Goal: Task Accomplishment & Management: Complete application form

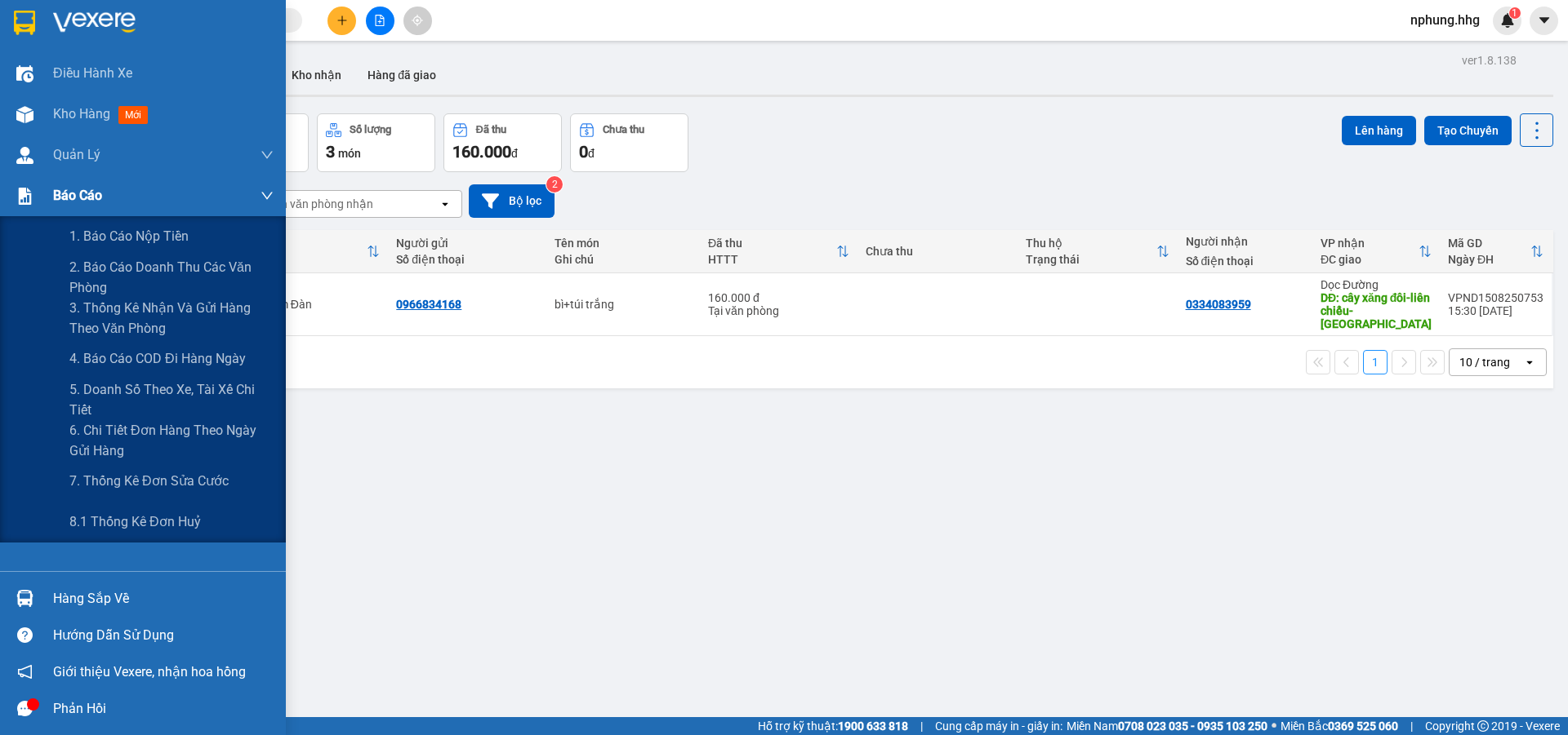
click at [28, 192] on img at bounding box center [25, 196] width 17 height 17
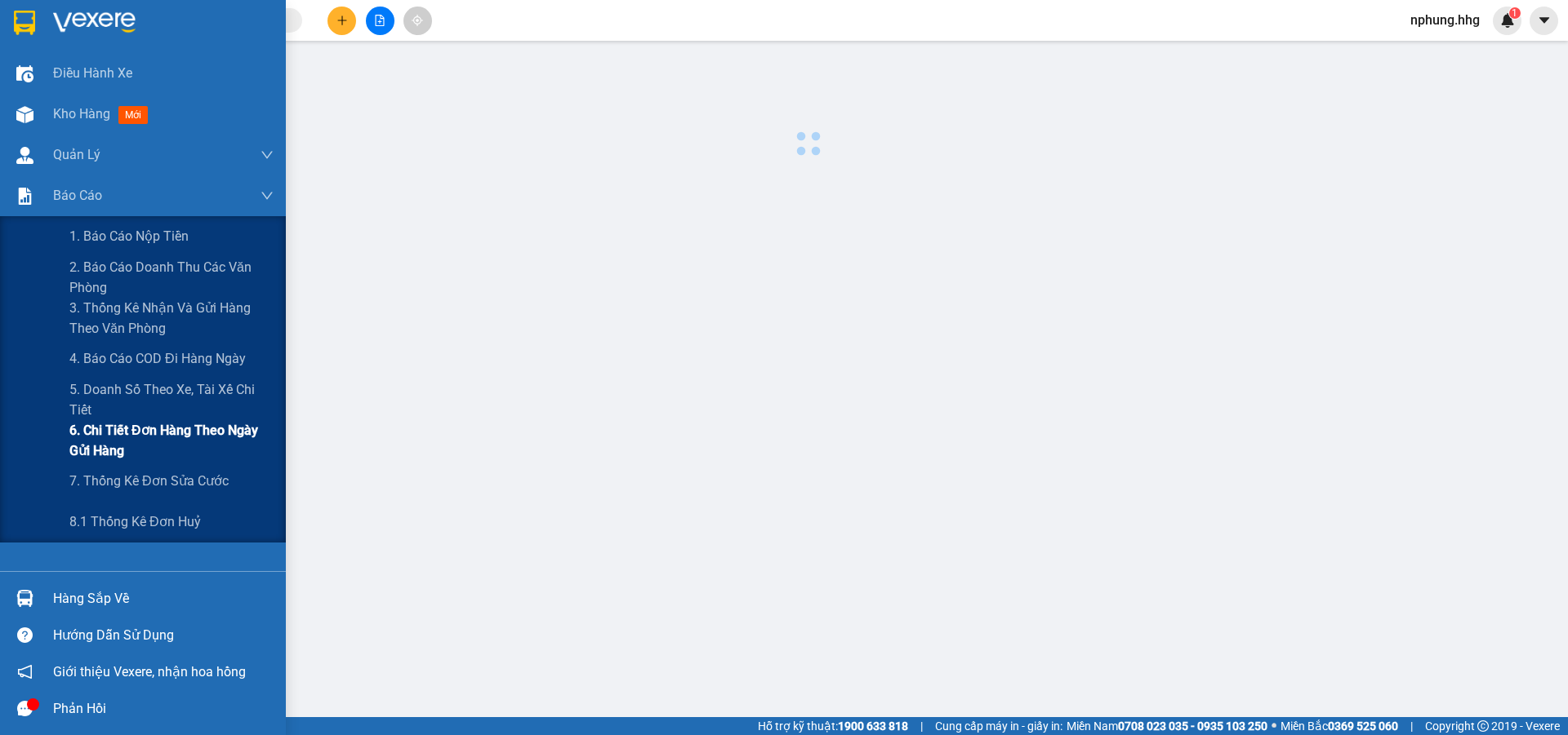
click at [158, 433] on span "6. Chi tiết đơn hàng theo ngày gửi hàng" at bounding box center [171, 441] width 204 height 40
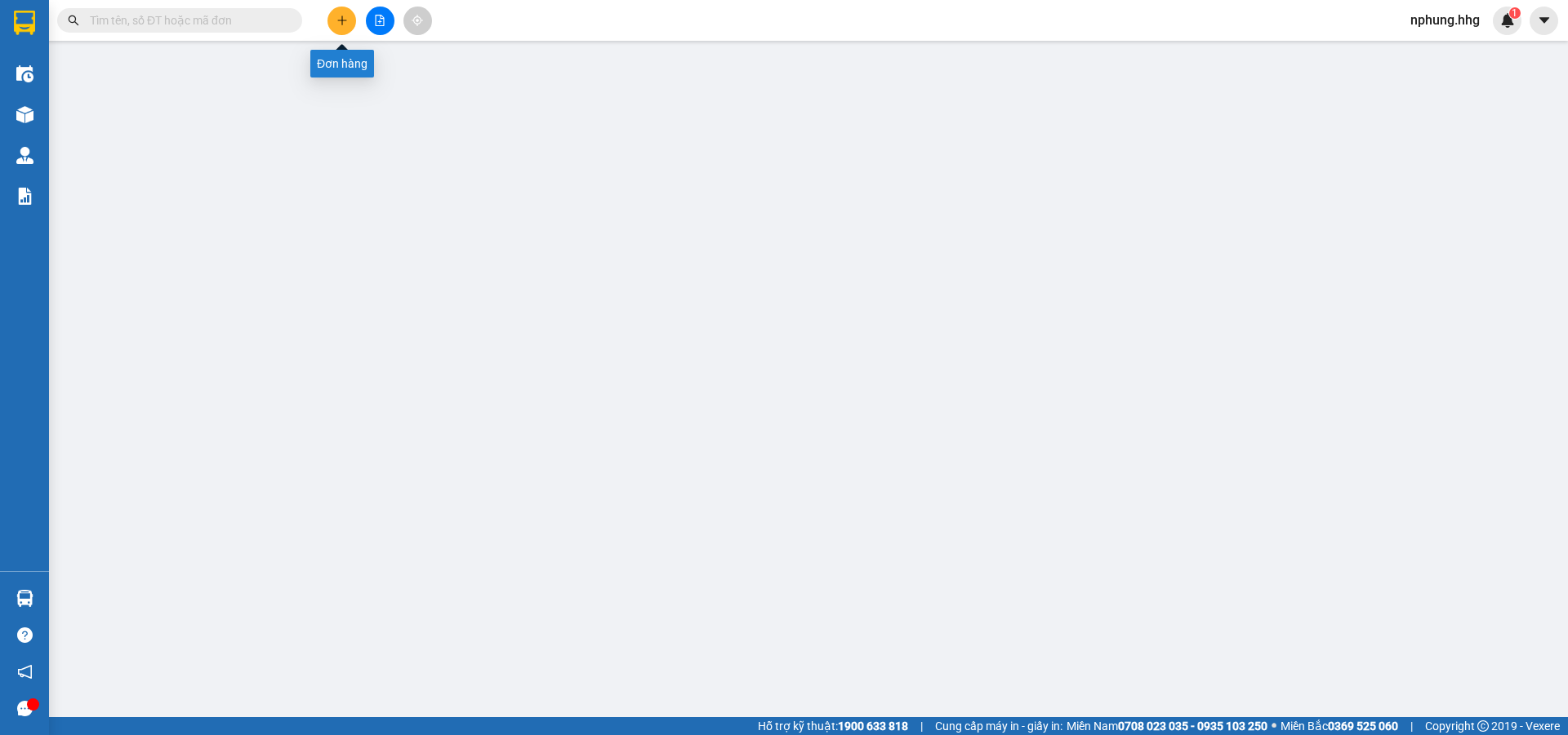
click at [337, 22] on icon "plus" at bounding box center [342, 21] width 12 height 12
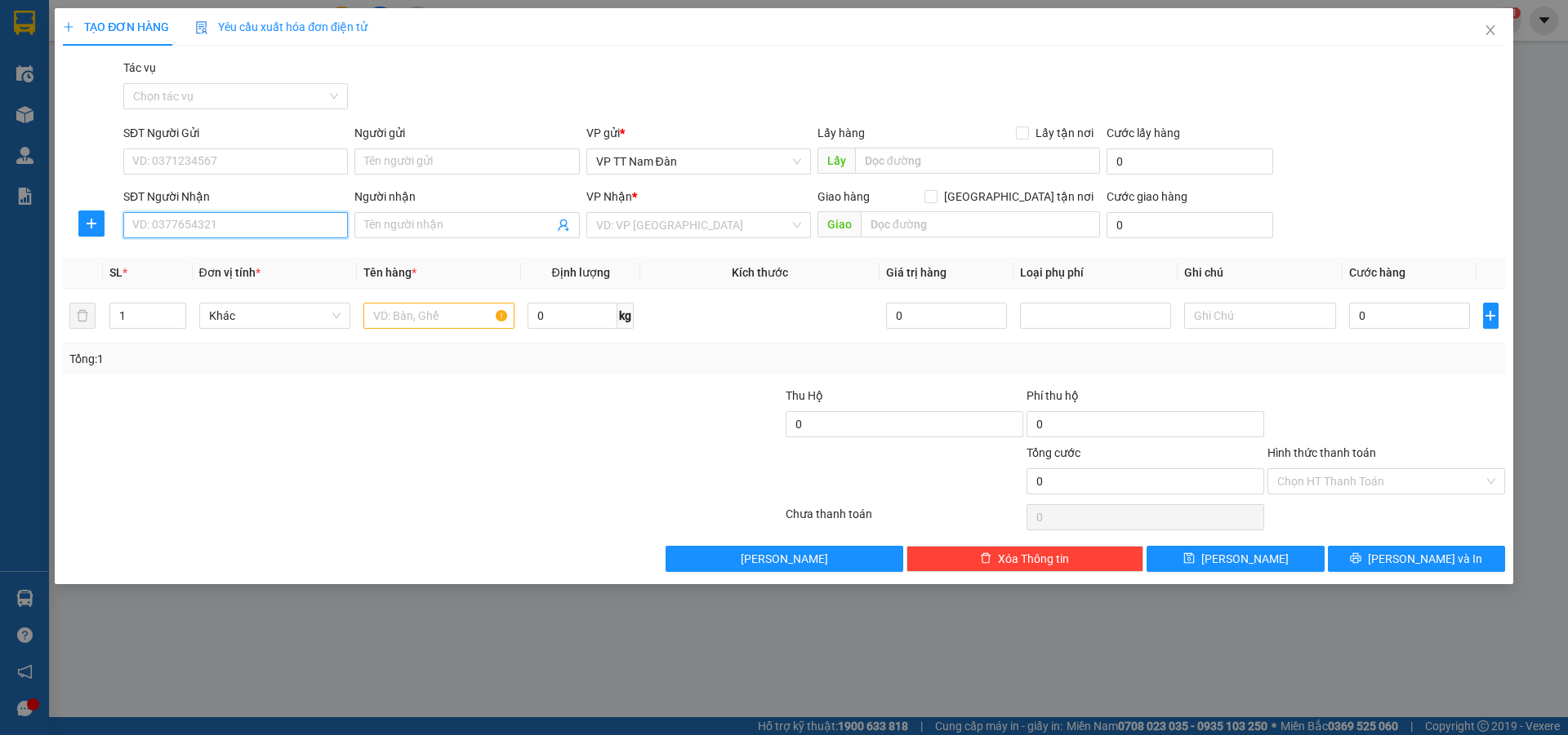
click at [232, 228] on input "SĐT Người Nhận" at bounding box center [235, 225] width 224 height 26
type input "0855420369"
click at [686, 224] on input "search" at bounding box center [692, 225] width 193 height 25
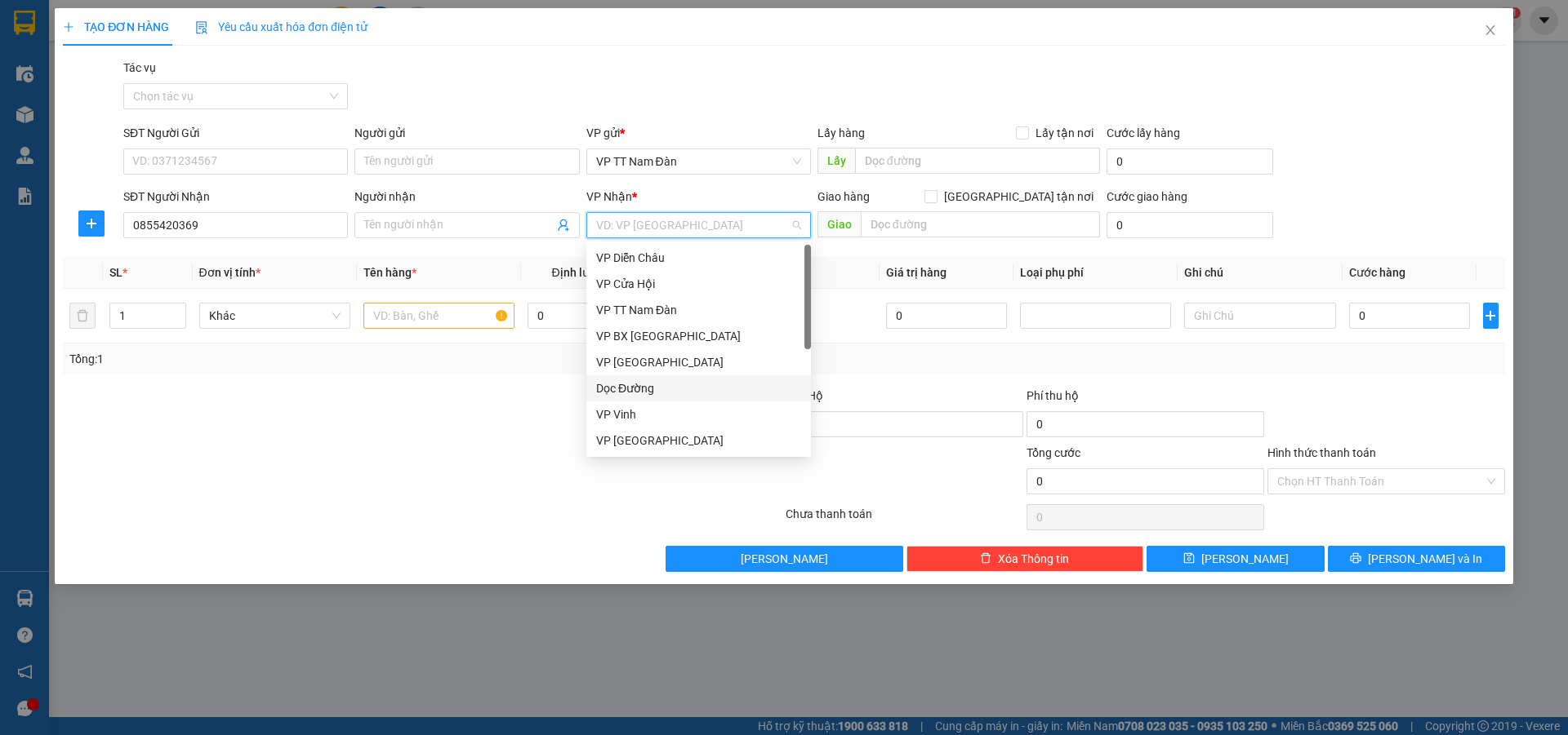
click at [644, 389] on div "Dọc Đường" at bounding box center [698, 389] width 205 height 18
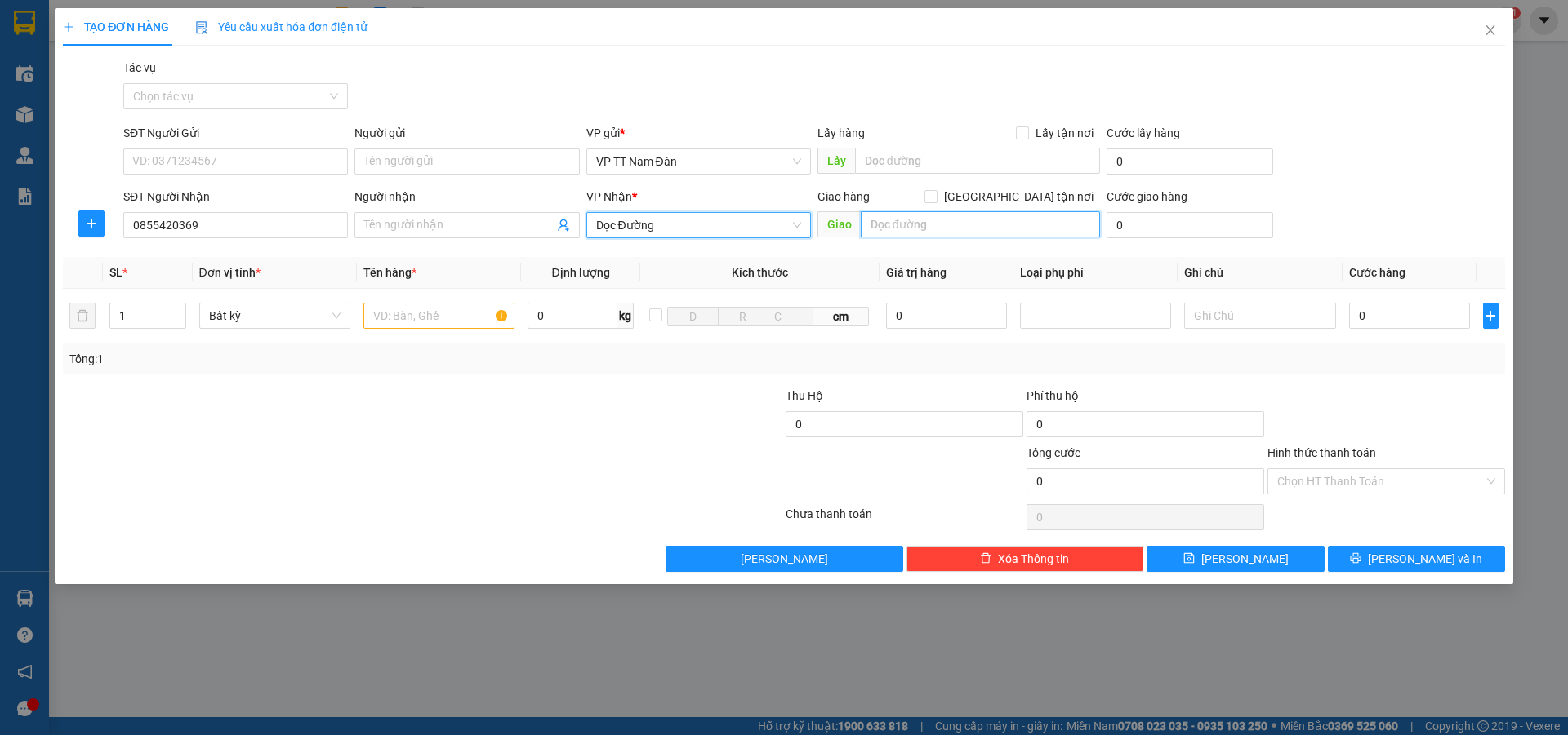
click at [952, 226] on input "text" at bounding box center [980, 224] width 239 height 26
type input "hoài vé-đối diện nhà thi đấu hồ xá-vĩnh linh-Q.trị"
click at [461, 312] on input "text" at bounding box center [438, 316] width 151 height 26
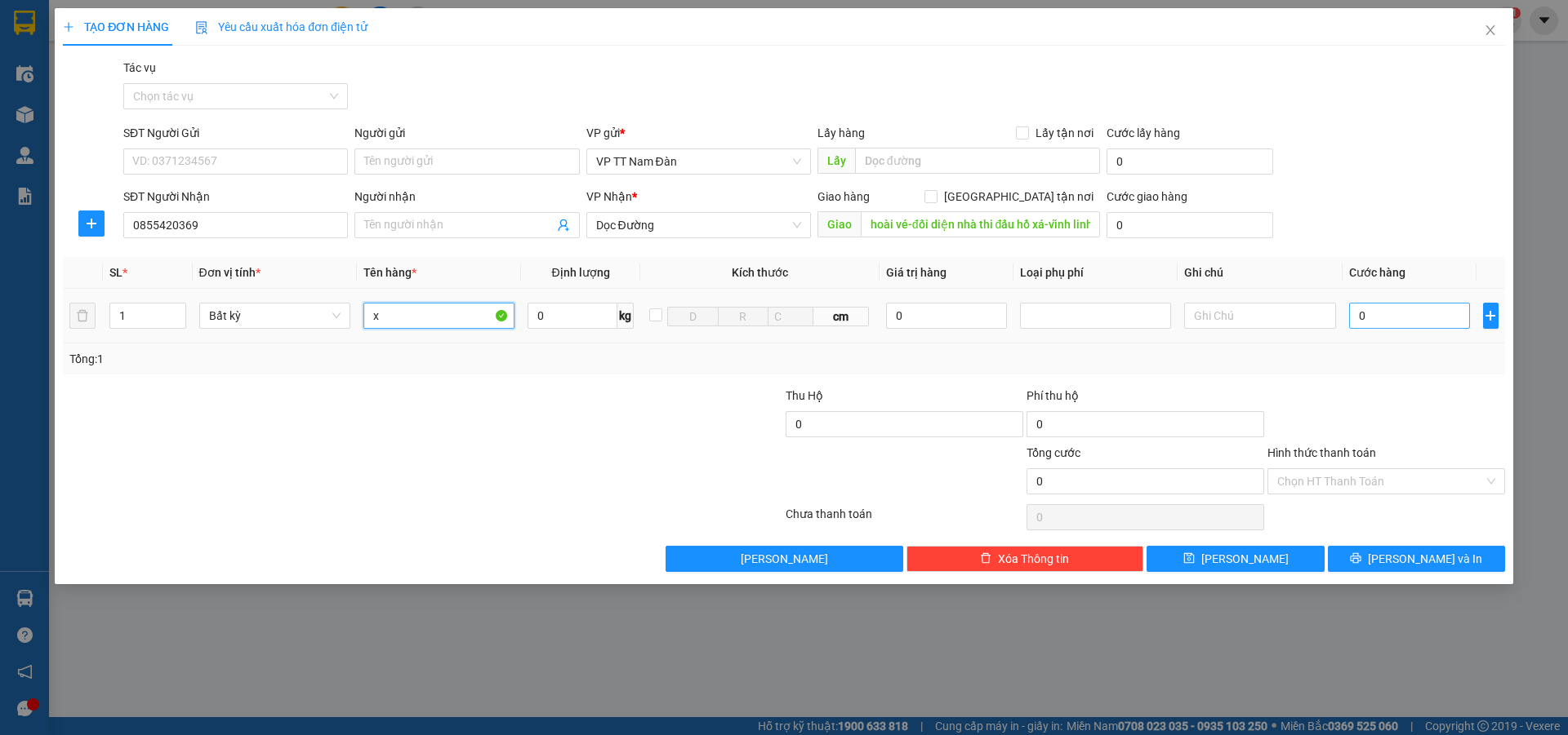
type input "x"
click at [1377, 313] on input "0" at bounding box center [1409, 316] width 121 height 26
type input "7"
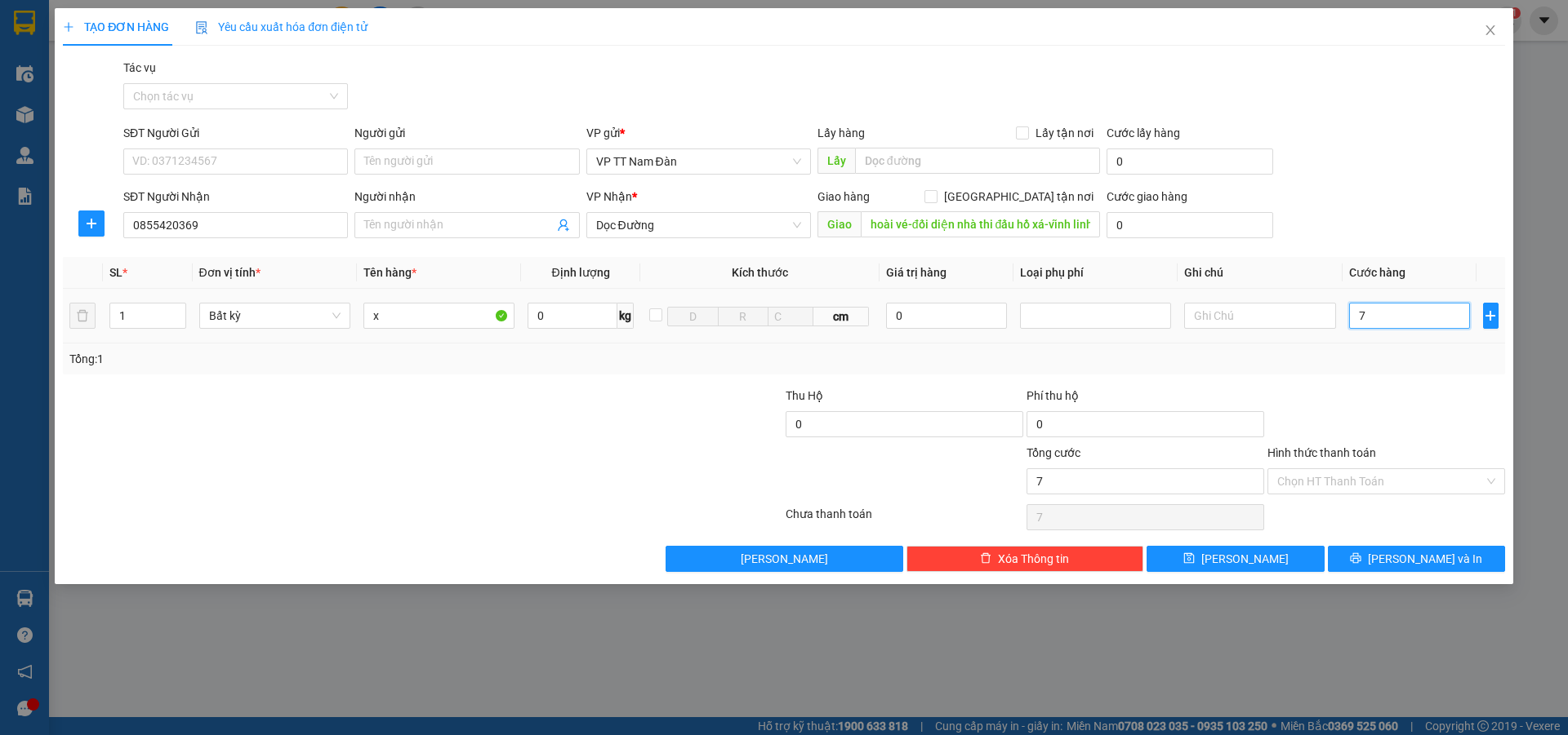
type input "70"
type input "70.000"
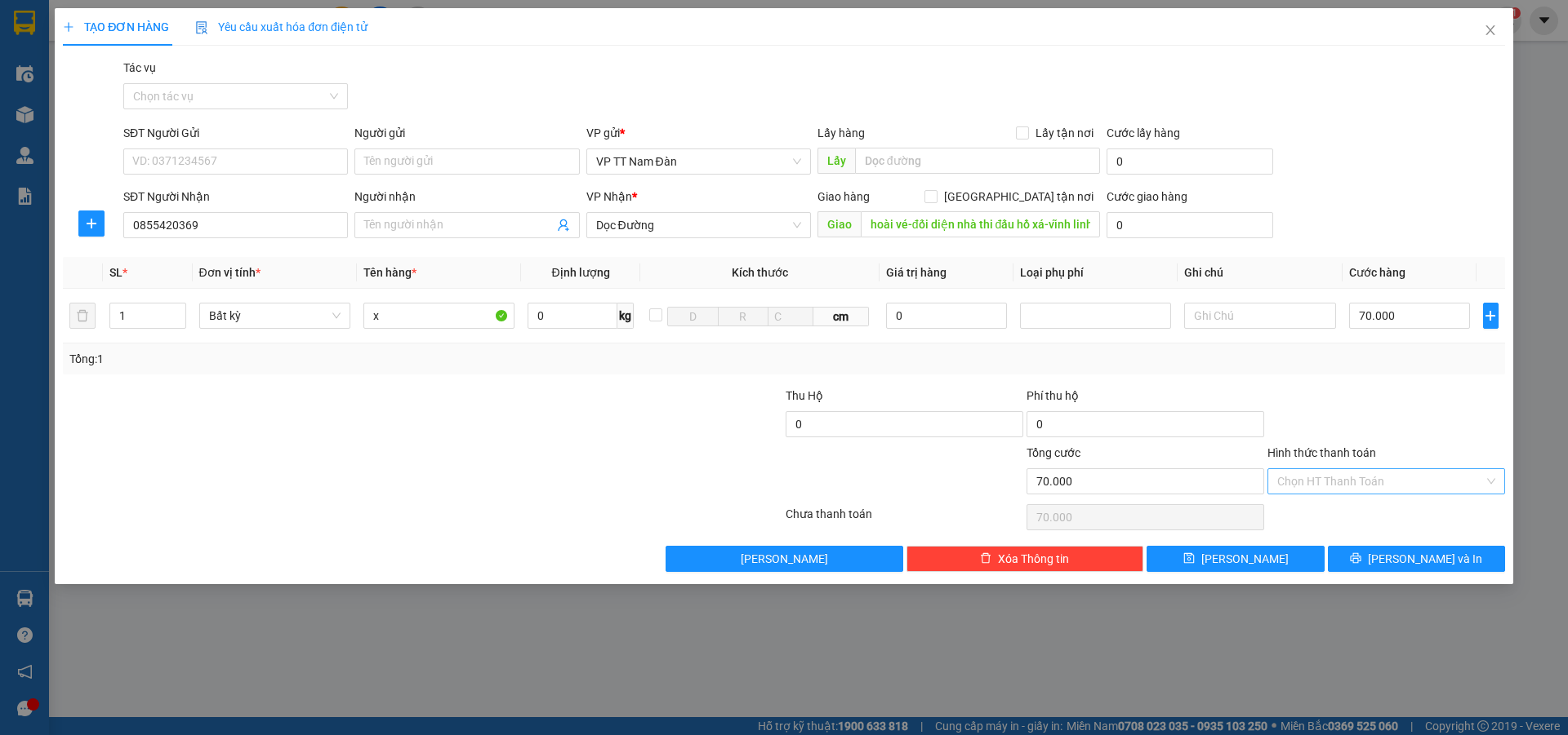
click at [1357, 479] on input "Hình thức thanh toán" at bounding box center [1380, 482] width 206 height 25
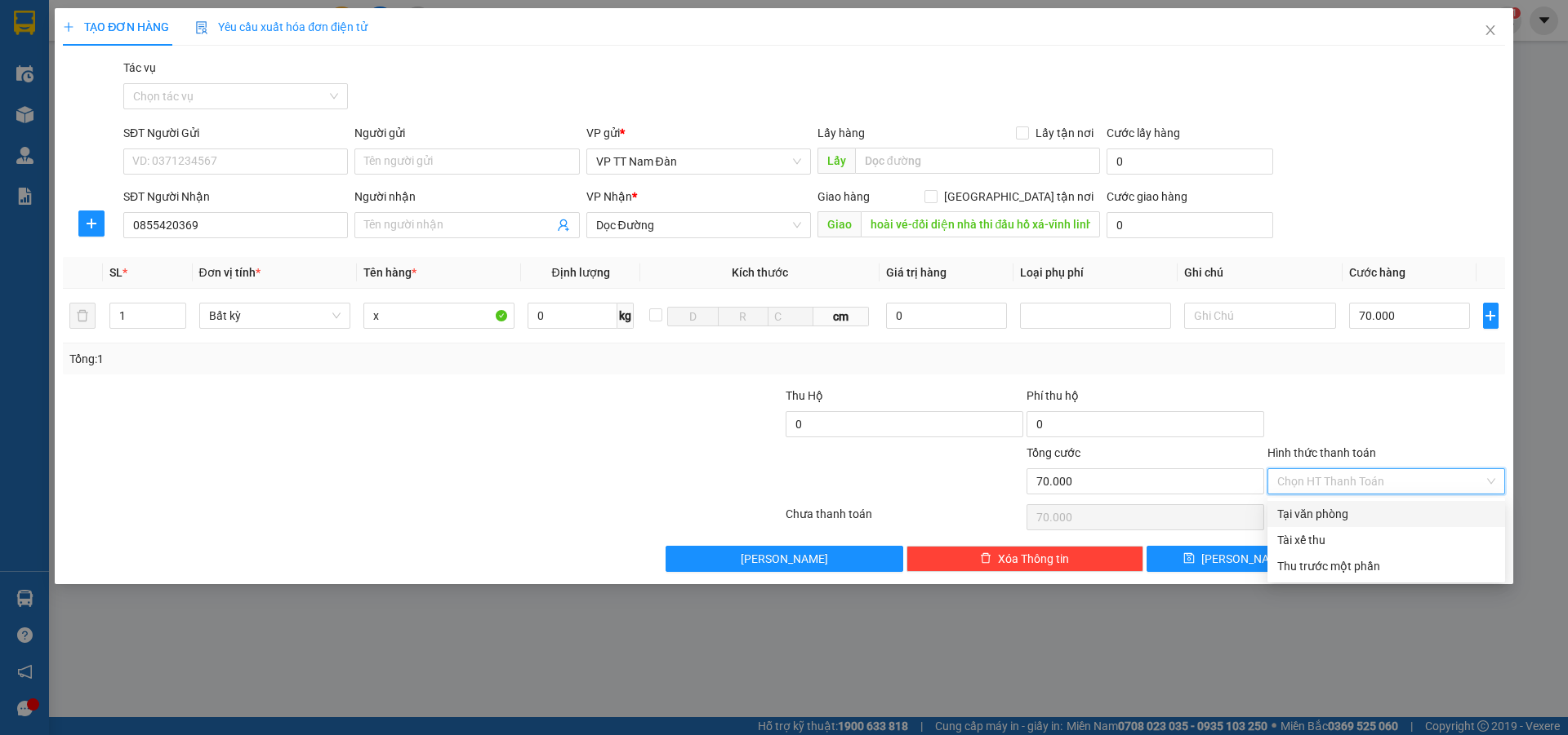
click at [1327, 511] on div "Tại văn phòng" at bounding box center [1386, 514] width 218 height 18
type input "0"
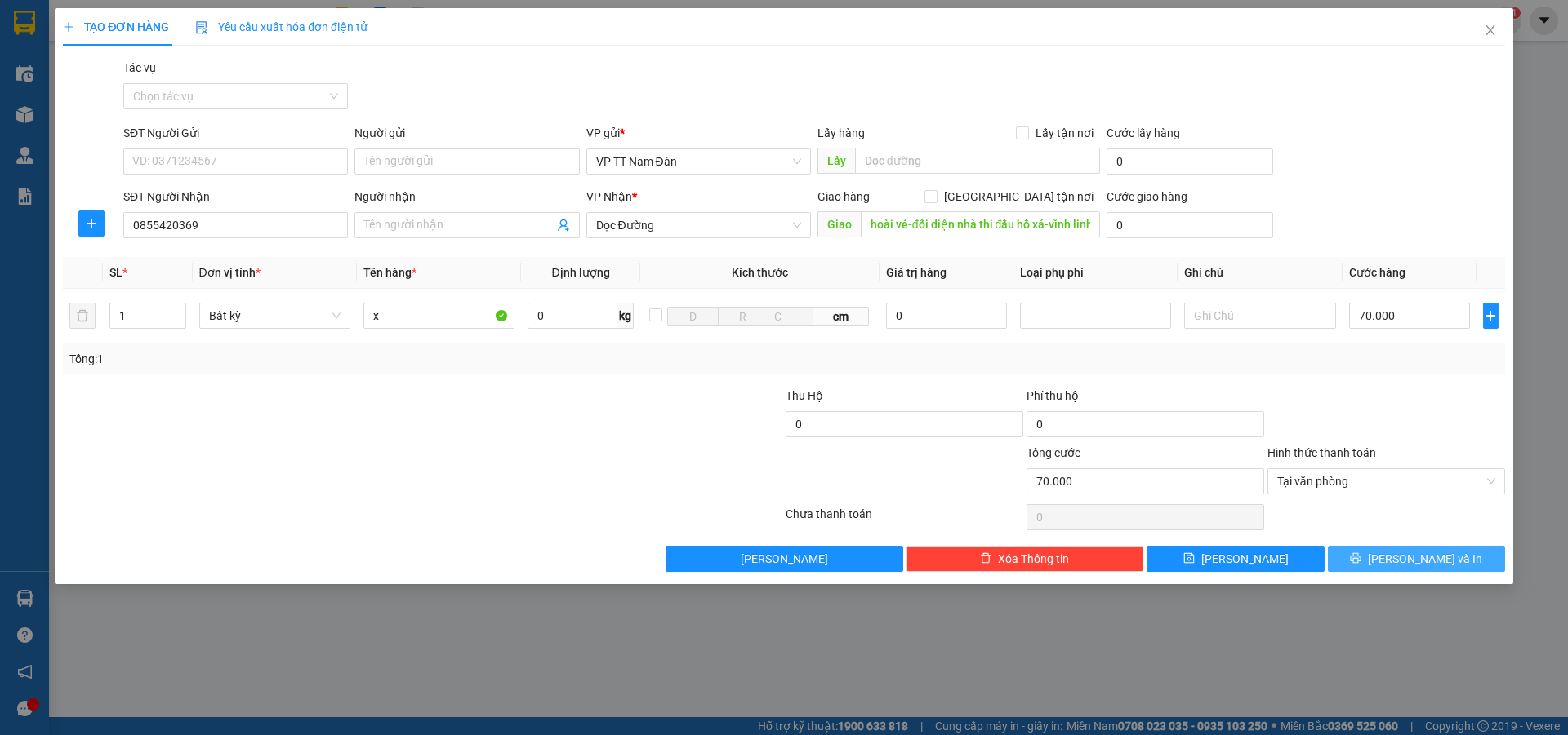
click at [1421, 561] on span "[PERSON_NAME] và In" at bounding box center [1424, 559] width 115 height 18
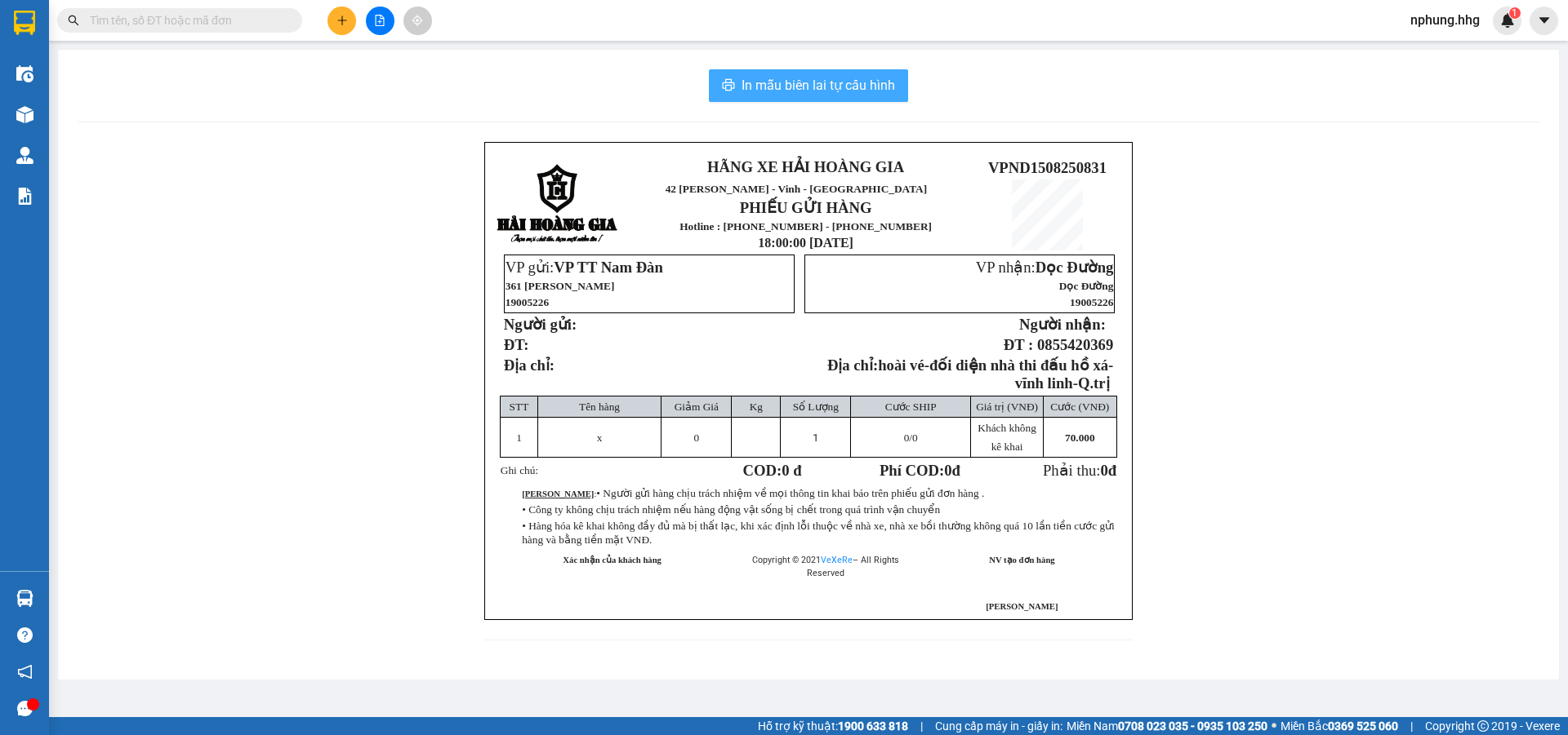
click at [801, 82] on span "In mẫu biên lai tự cấu hình" at bounding box center [818, 85] width 153 height 21
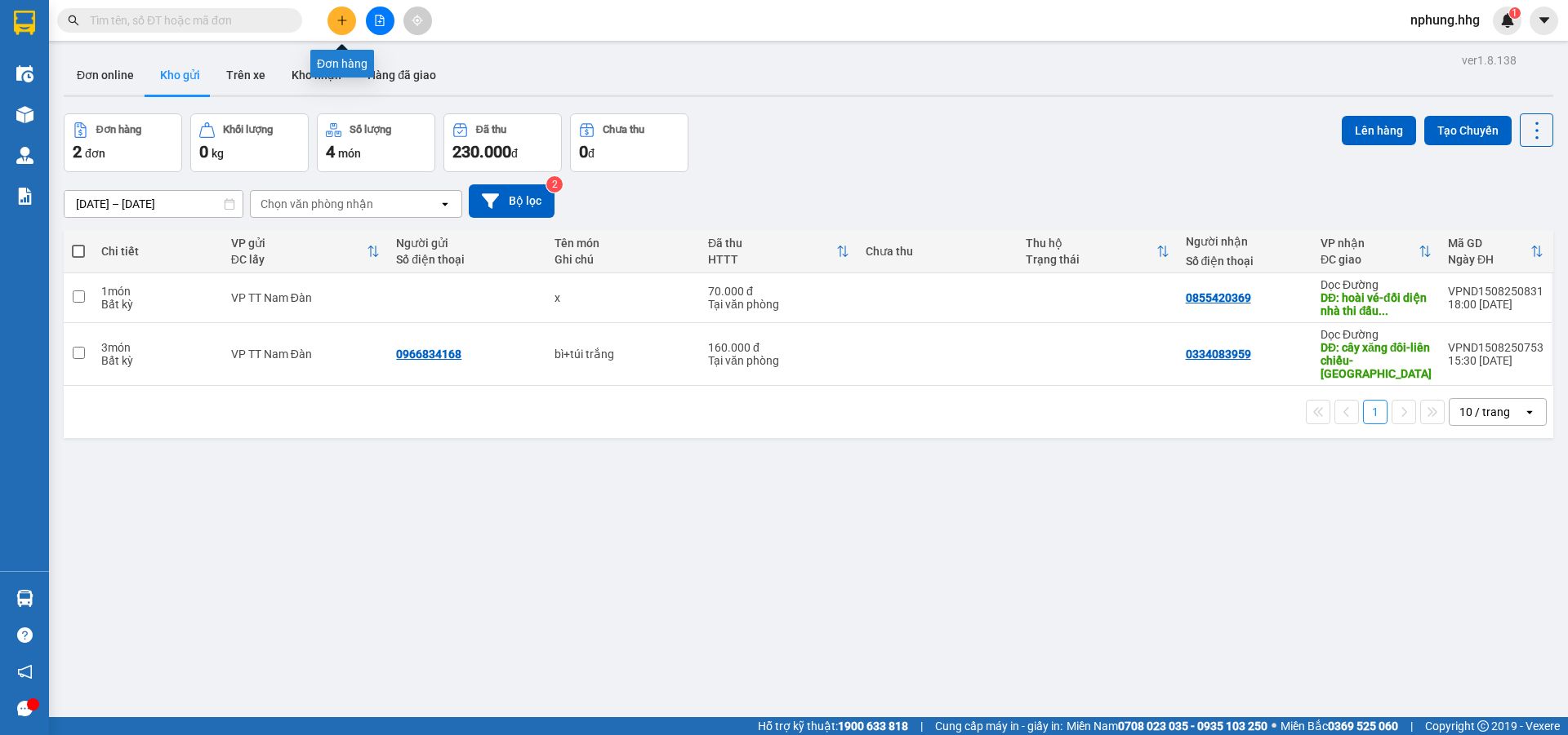
click at [329, 17] on button at bounding box center [342, 21] width 29 height 29
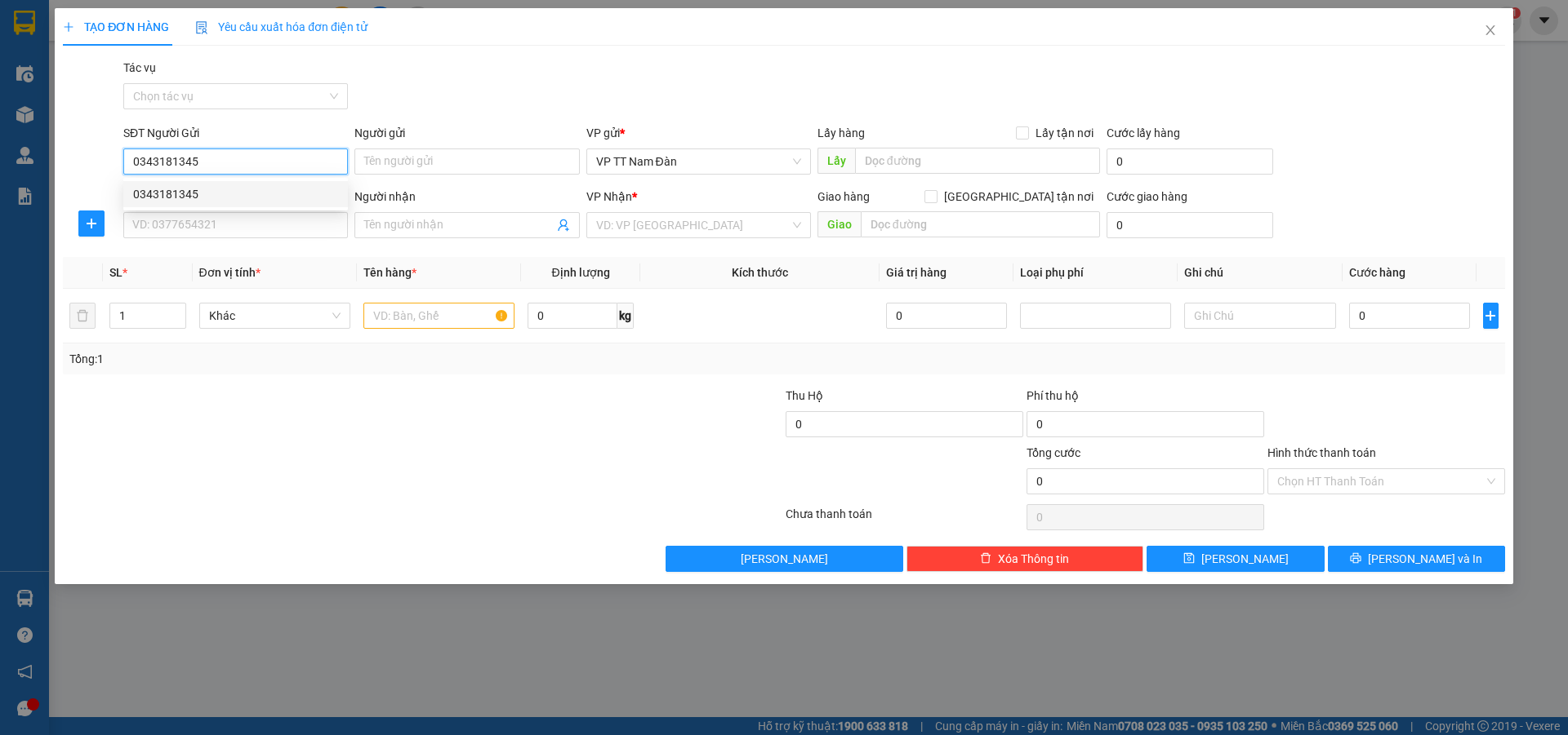
click at [231, 198] on div "0343181345" at bounding box center [235, 195] width 205 height 18
type input "0343181345"
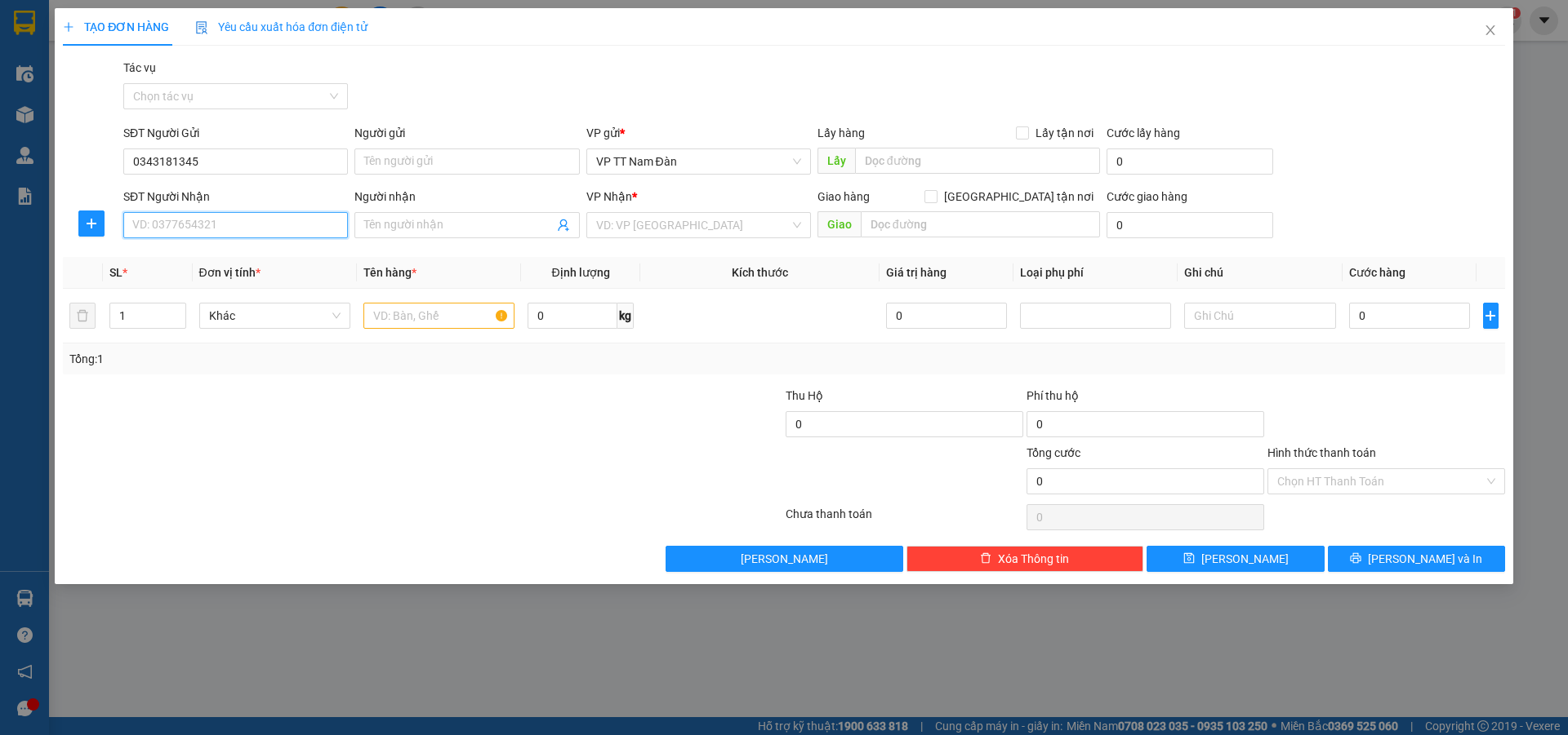
click at [208, 230] on input "SĐT Người Nhận" at bounding box center [235, 225] width 224 height 26
click at [192, 258] on div "0343181345" at bounding box center [235, 258] width 205 height 18
type input "0343181345"
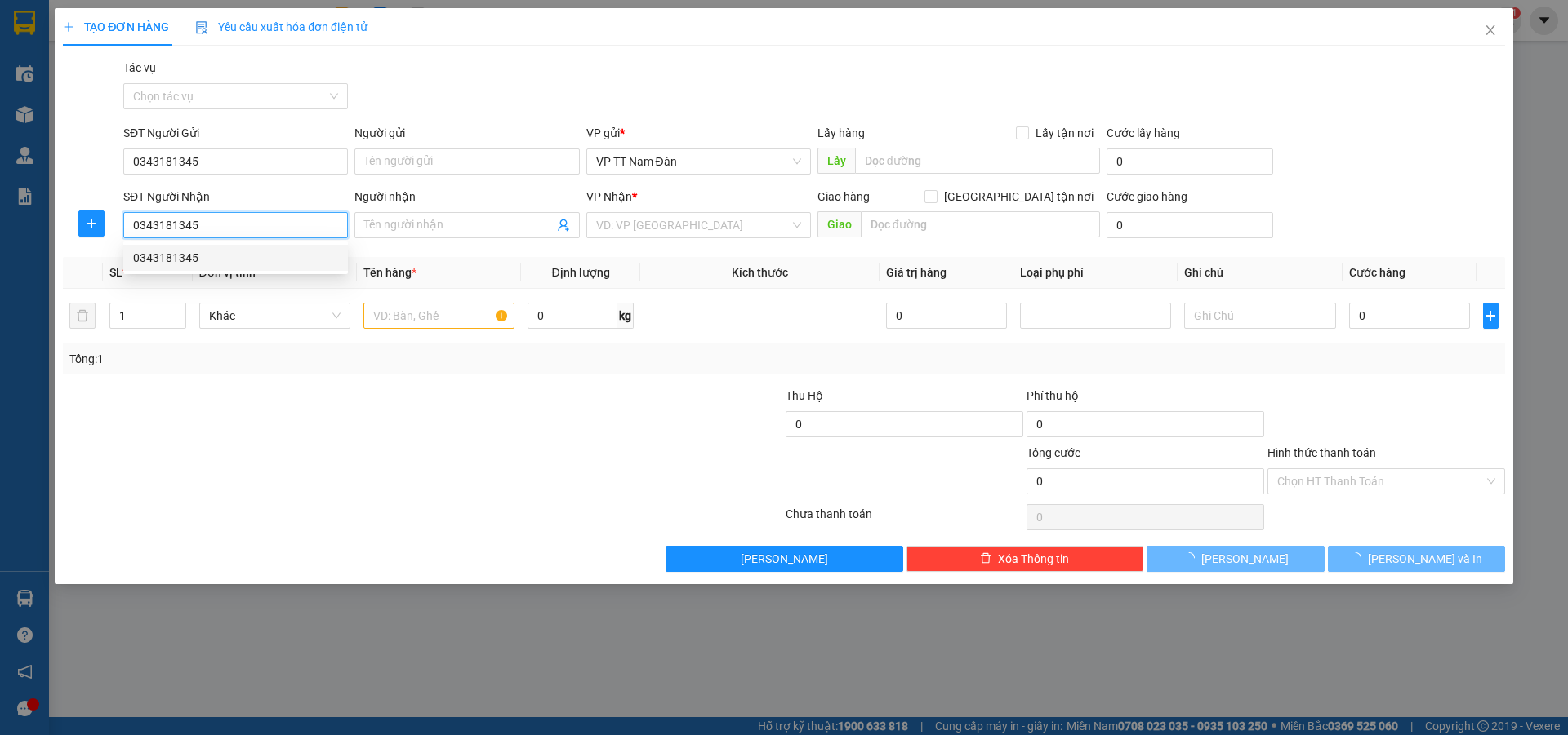
click at [192, 258] on div "0343181345" at bounding box center [235, 258] width 205 height 18
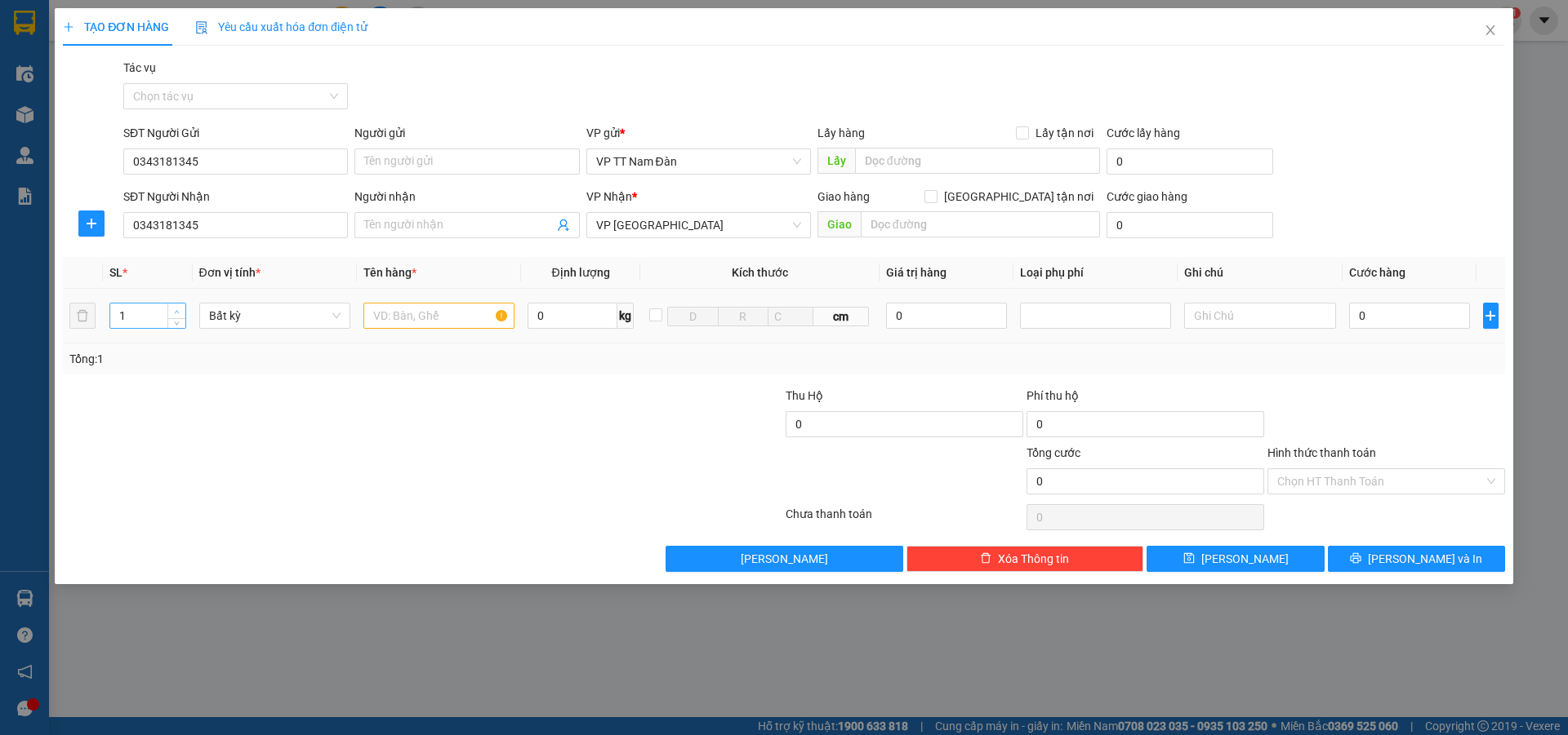
type input "2"
click at [180, 308] on span "up" at bounding box center [177, 312] width 10 height 10
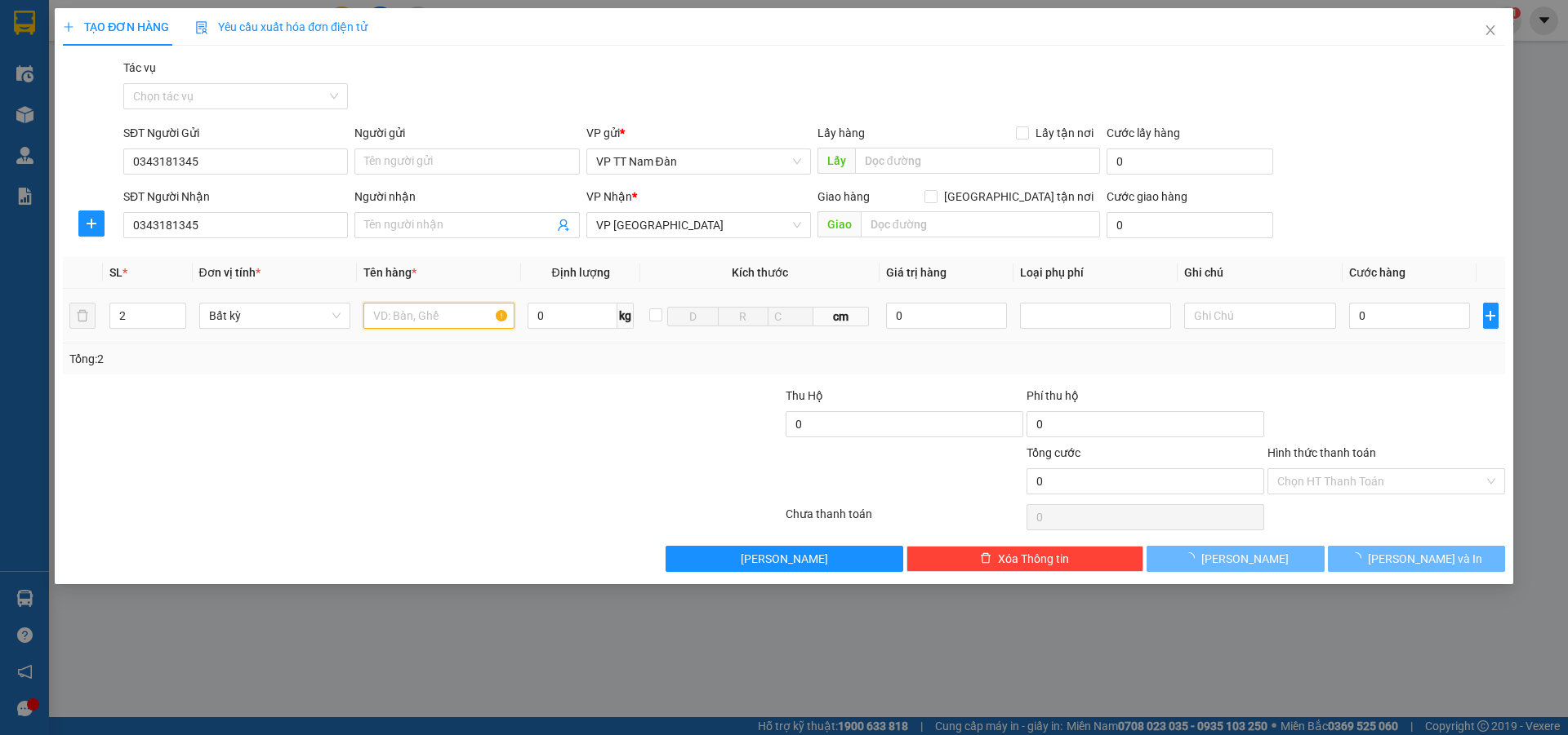
click at [409, 322] on input "text" at bounding box center [438, 316] width 151 height 26
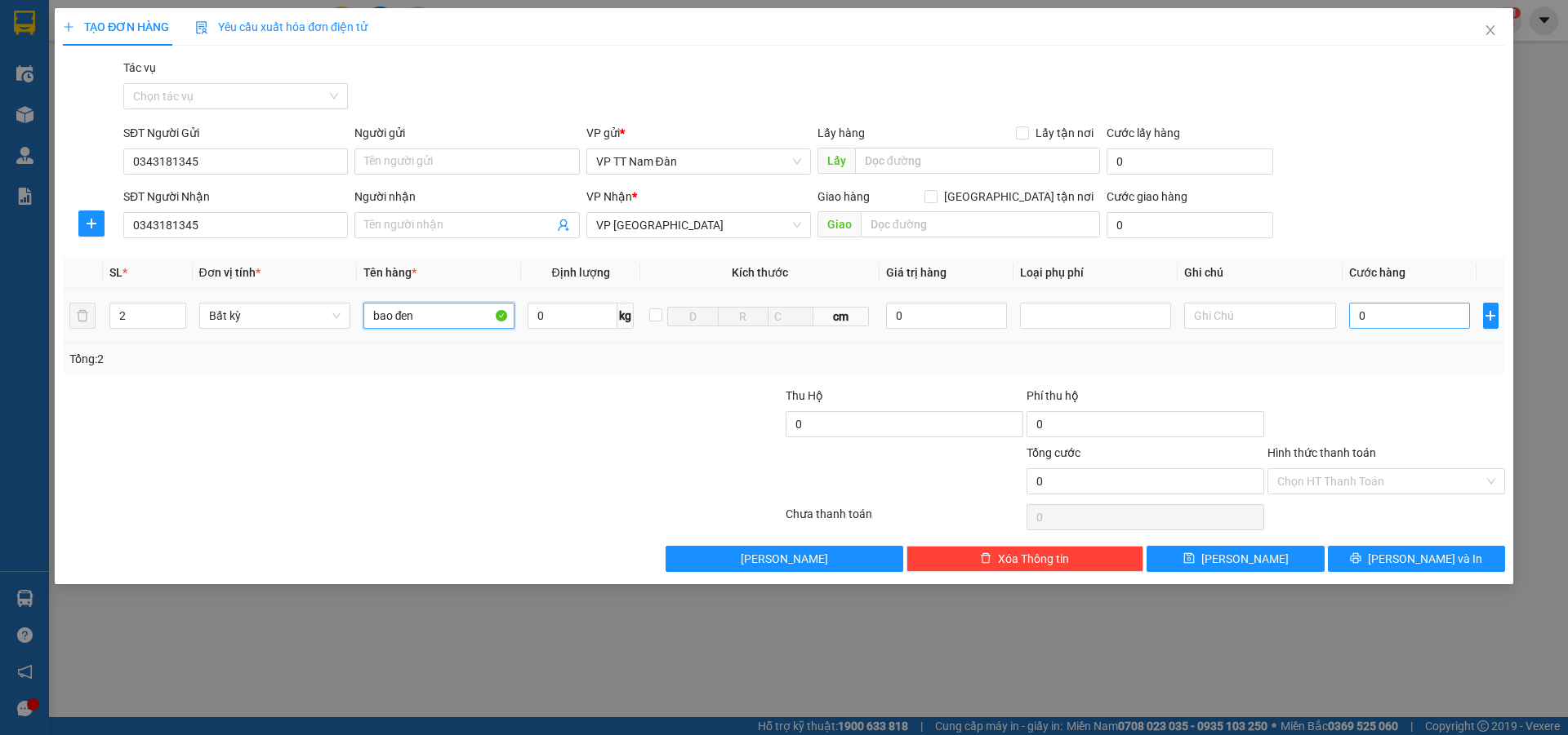
type input "bao đen"
click at [1391, 318] on input "0" at bounding box center [1409, 316] width 121 height 26
type input "1"
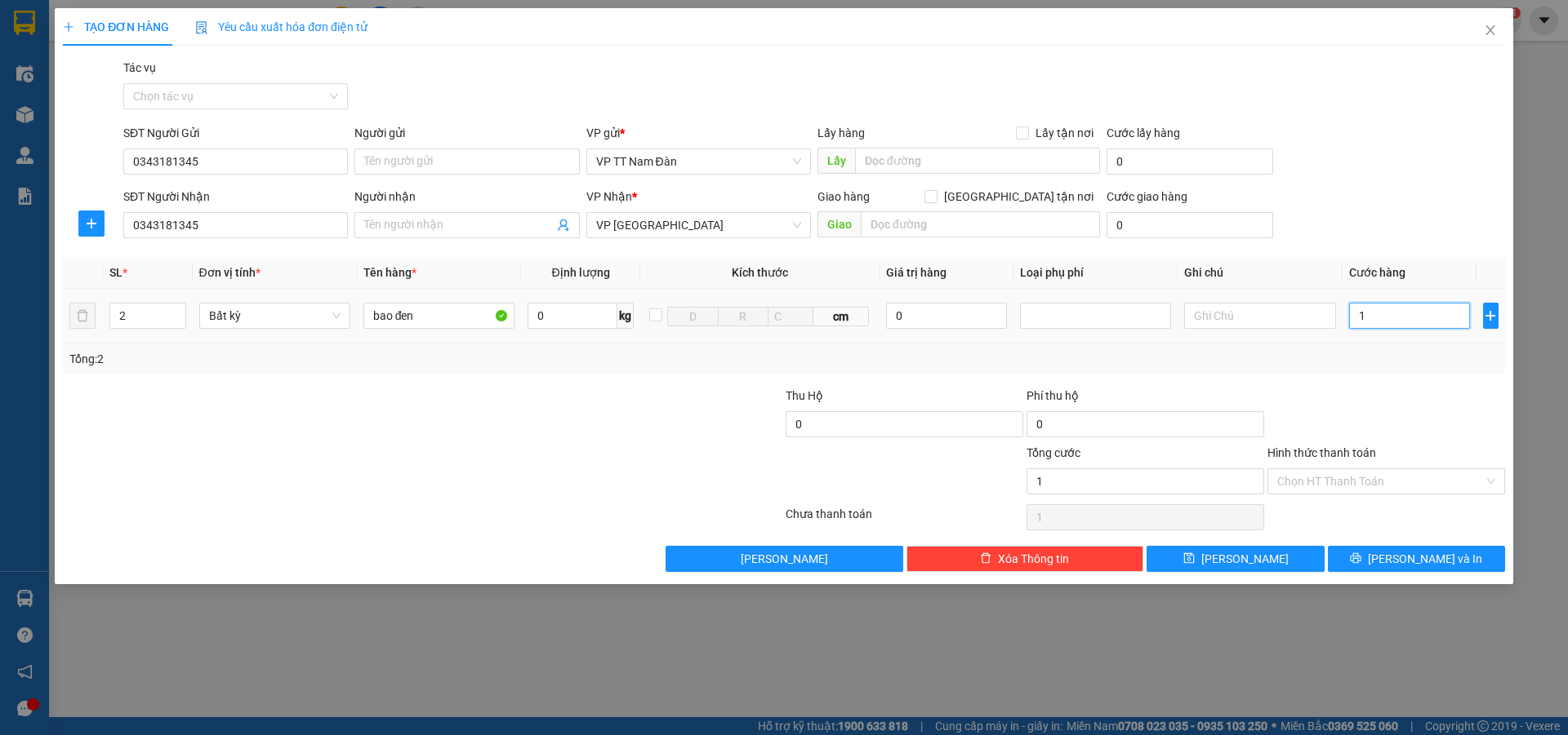
type input "15"
type input "150"
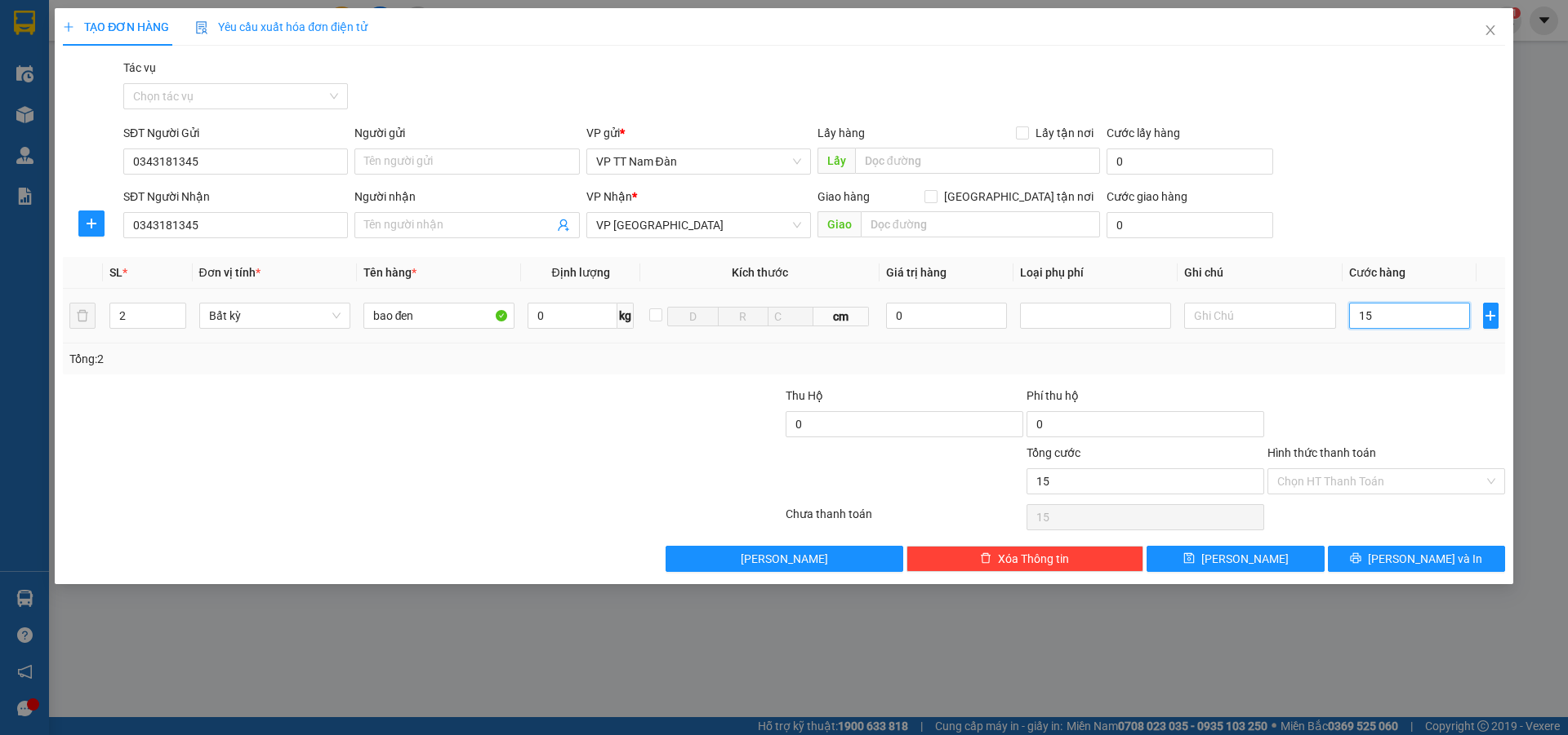
type input "150"
click at [1306, 469] on div "Chọn HT Thanh Toán" at bounding box center [1386, 482] width 238 height 26
type input "150.000"
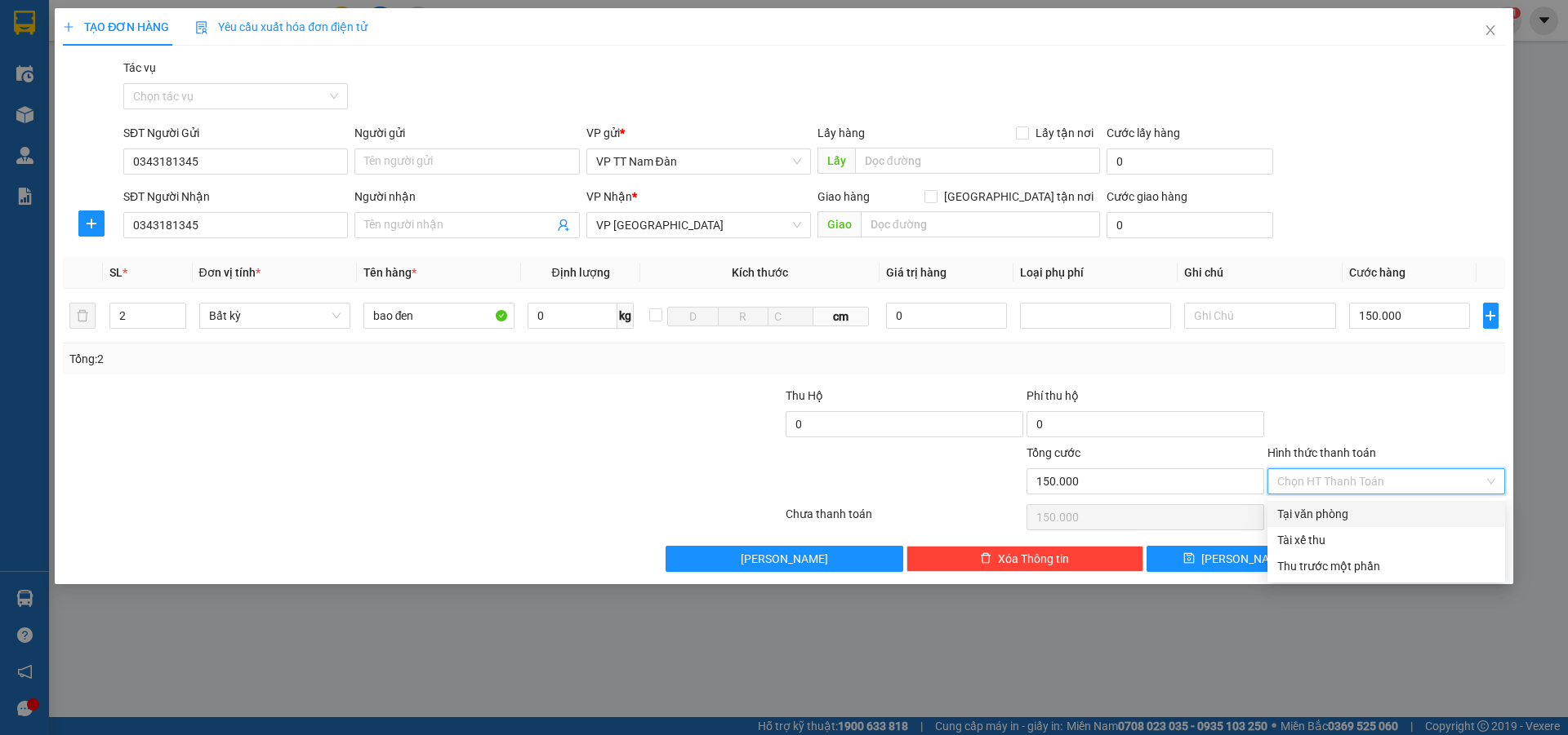
click at [1278, 516] on div "Tại văn phòng" at bounding box center [1386, 514] width 218 height 18
type input "0"
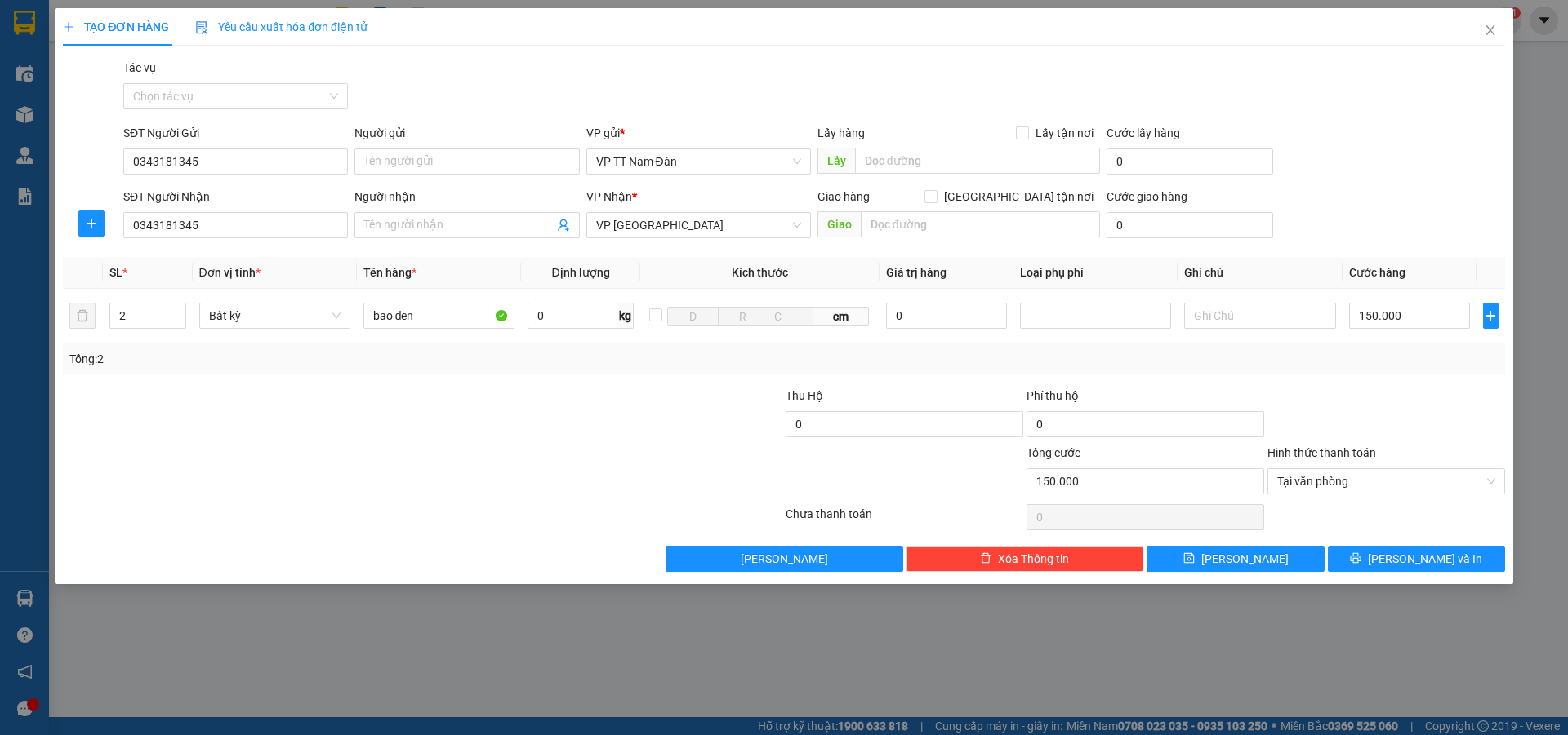
click at [1378, 619] on div "TẠO ĐƠN HÀNG Yêu cầu xuất hóa đơn điện tử Transit Pickup Surcharge Ids Transit …" at bounding box center [784, 367] width 1568 height 735
click at [1381, 565] on button "[PERSON_NAME] và In" at bounding box center [1416, 559] width 177 height 26
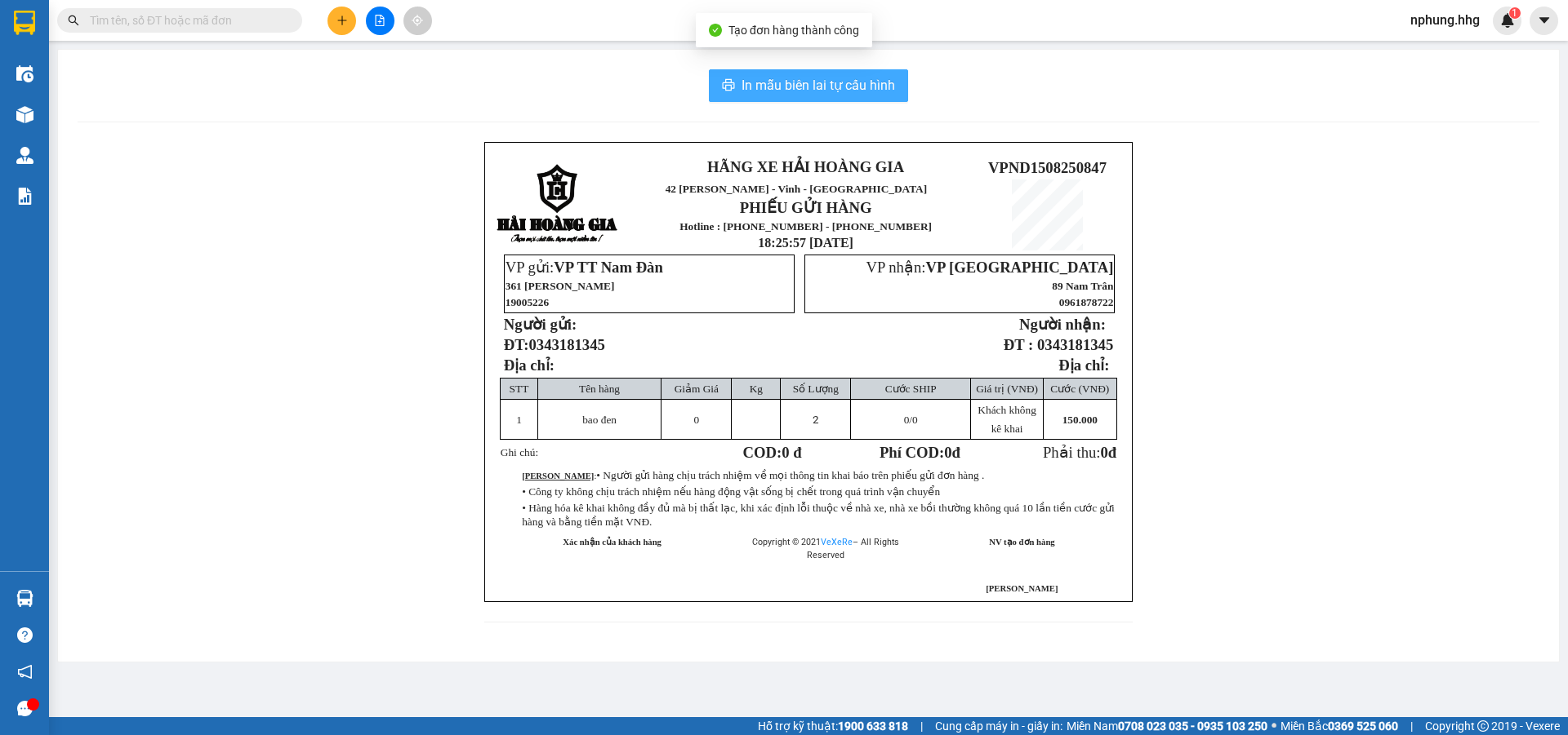
click at [749, 95] on span "In mẫu biên lai tự cấu hình" at bounding box center [818, 85] width 153 height 21
